Goal: Task Accomplishment & Management: Complete application form

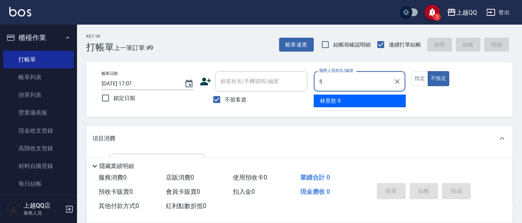
type input "[PERSON_NAME]5"
type button "false"
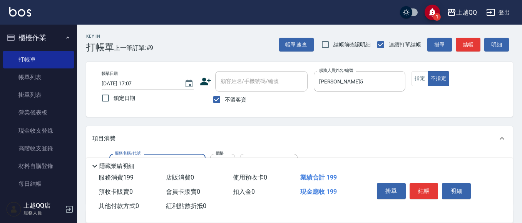
type input "不指定單剪(202)"
click at [428, 195] on button "結帳" at bounding box center [424, 191] width 29 height 16
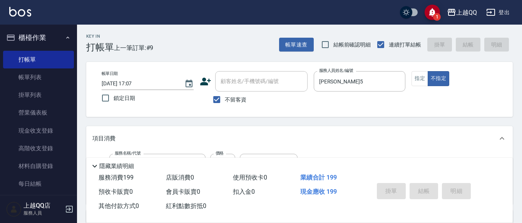
type input "[DATE] 17:38"
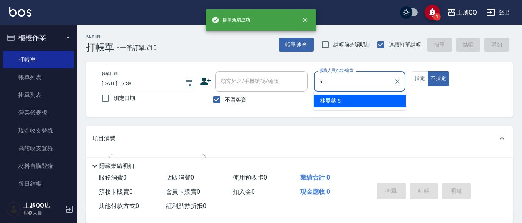
type input "[PERSON_NAME]5"
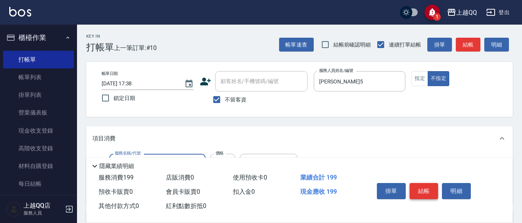
type input "不指定單剪(202)"
click at [435, 190] on button "結帳" at bounding box center [424, 191] width 29 height 16
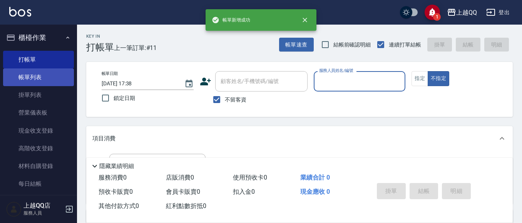
click at [27, 83] on link "帳單列表" at bounding box center [38, 78] width 71 height 18
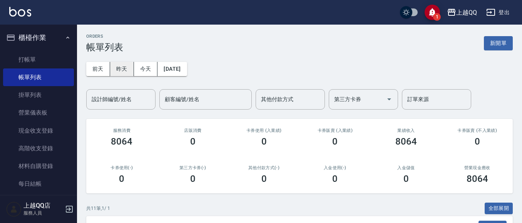
click at [123, 73] on button "昨天" at bounding box center [122, 69] width 24 height 14
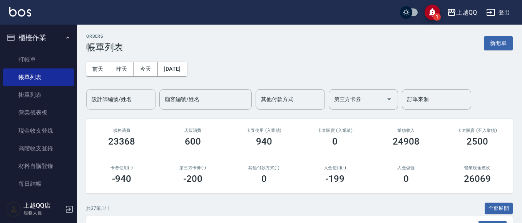
click at [153, 103] on div "設計師編號/姓名" at bounding box center [120, 99] width 69 height 20
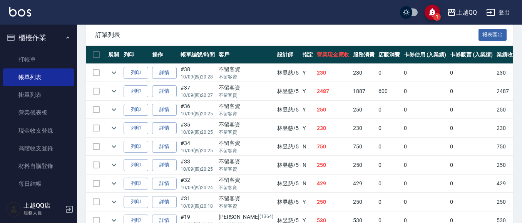
scroll to position [193, 0]
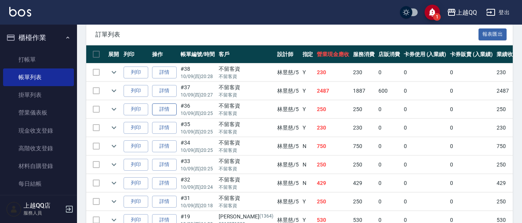
type input "[PERSON_NAME]5"
click at [173, 111] on link "詳情" at bounding box center [164, 110] width 25 height 12
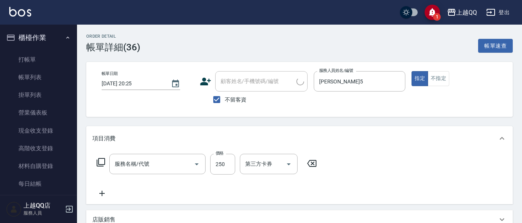
type input "[DATE] 20:25"
checkbox input "true"
type input "[PERSON_NAME]5"
type input "洗髮(101)"
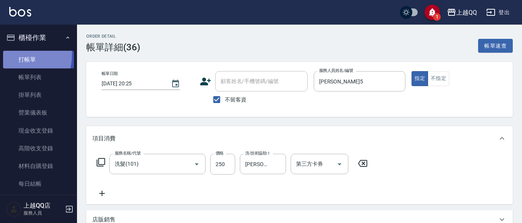
click at [10, 54] on link "打帳單" at bounding box center [38, 60] width 71 height 18
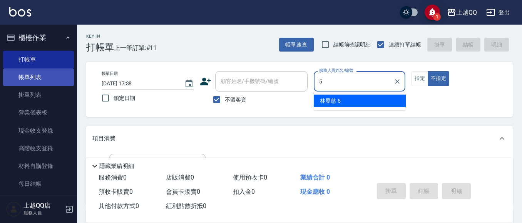
type input "5"
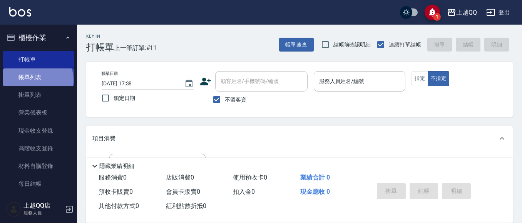
click at [37, 81] on link "帳單列表" at bounding box center [38, 78] width 71 height 18
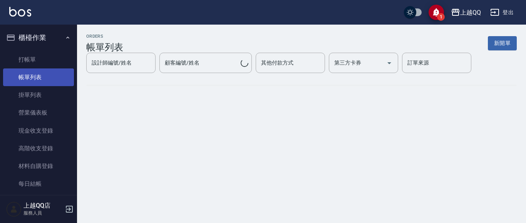
click at [47, 84] on link "帳單列表" at bounding box center [38, 78] width 71 height 18
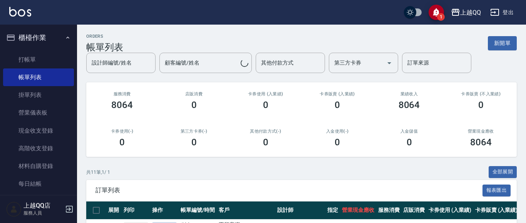
click at [97, 62] on div "設計師編號/姓名 設計師編號/姓名 顧客編號/姓名 顧客編號/姓名 其他付款方式 其他付款方式 第三方卡券 第三方卡券 訂單來源 訂單來源" at bounding box center [301, 63] width 431 height 20
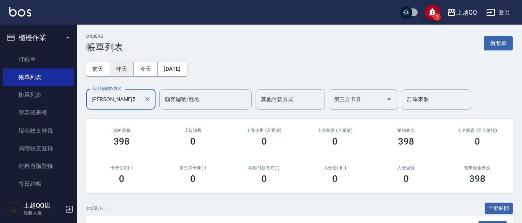
type input "[PERSON_NAME]5"
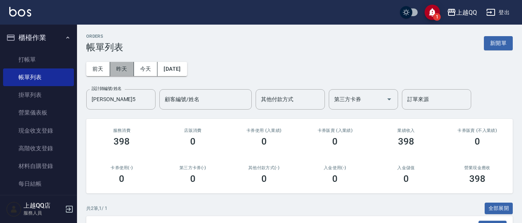
click at [122, 62] on button "昨天" at bounding box center [122, 69] width 24 height 14
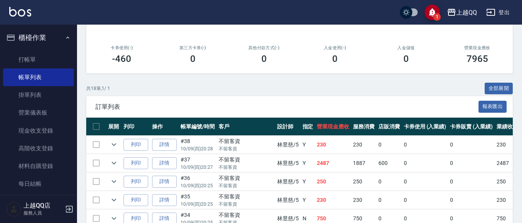
scroll to position [193, 0]
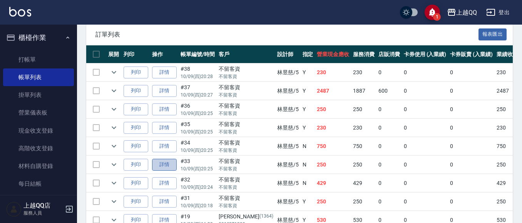
click at [171, 160] on link "詳情" at bounding box center [164, 165] width 25 height 12
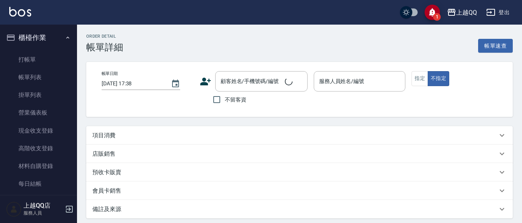
type input "[DATE] 20:25"
checkbox input "true"
type input "[PERSON_NAME]5"
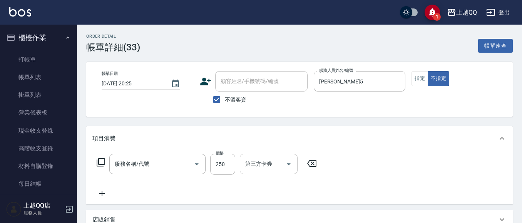
type input "洗髮(101)"
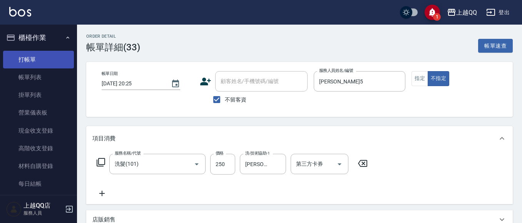
click at [37, 52] on link "打帳單" at bounding box center [38, 60] width 71 height 18
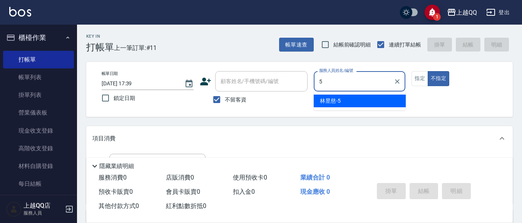
type input "5"
type button "false"
type input "[PERSON_NAME]5"
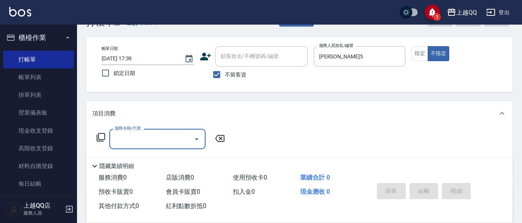
scroll to position [39, 0]
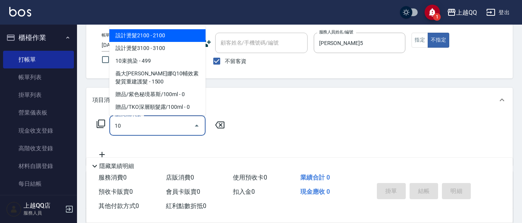
type input "101"
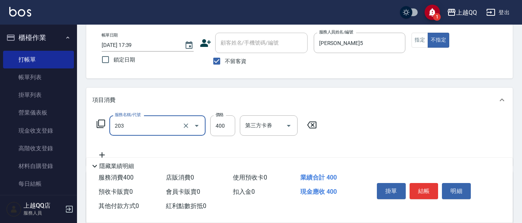
type input "指定單剪(203)"
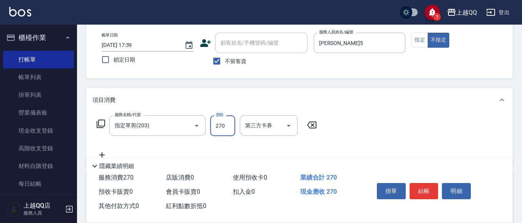
type input "270"
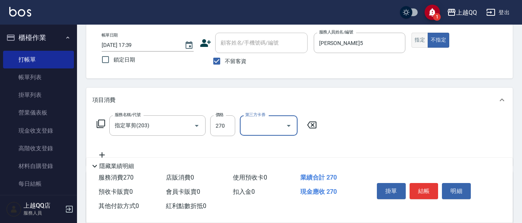
click at [417, 37] on button "指定" at bounding box center [420, 40] width 17 height 15
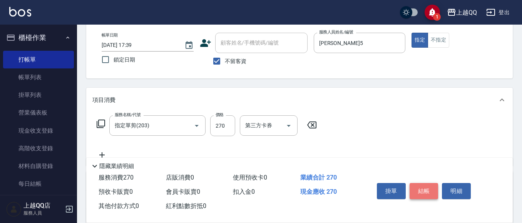
click at [423, 185] on button "結帳" at bounding box center [424, 191] width 29 height 16
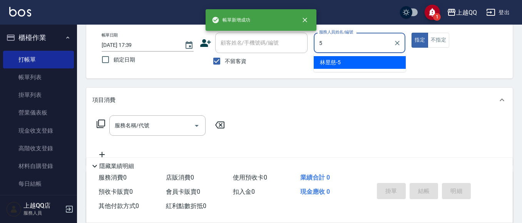
type input "5"
type button "true"
type input "[PERSON_NAME]5"
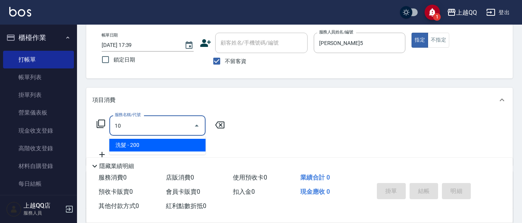
type input "1"
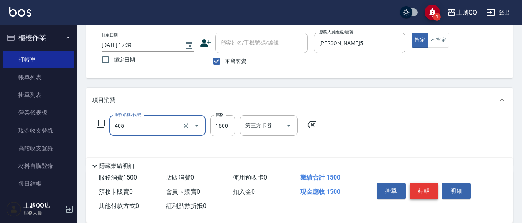
type input "設計染髮/網路(405)"
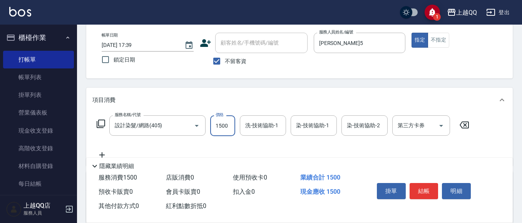
click at [216, 127] on input "1500" at bounding box center [222, 126] width 25 height 21
type input "988"
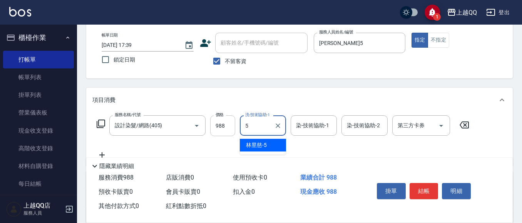
type input "[PERSON_NAME]5"
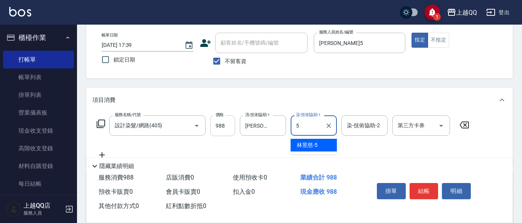
type input "[PERSON_NAME]5"
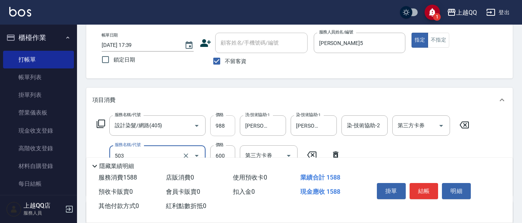
type input "小麥蛋白護髮(503)"
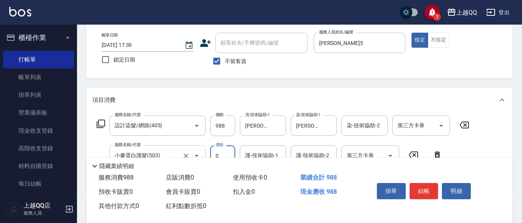
click at [197, 149] on div at bounding box center [192, 156] width 22 height 20
type input "0"
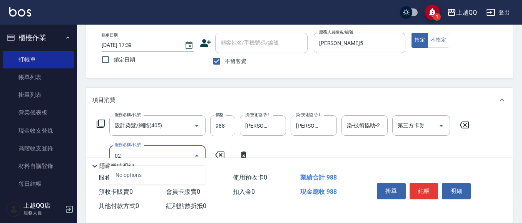
type input "0"
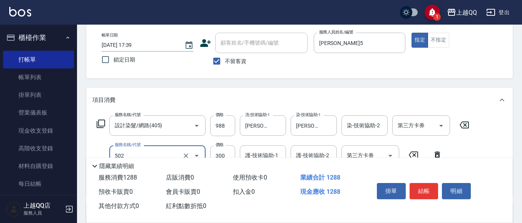
type input "自備護髮(502)"
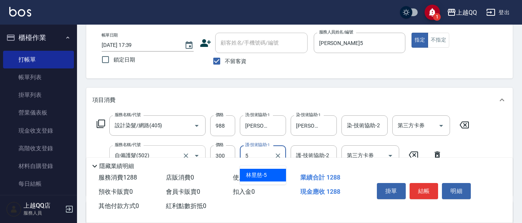
type input "[PERSON_NAME]5"
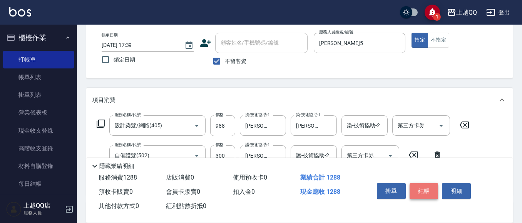
click at [424, 185] on button "結帳" at bounding box center [424, 191] width 29 height 16
